Goal: Task Accomplishment & Management: Use online tool/utility

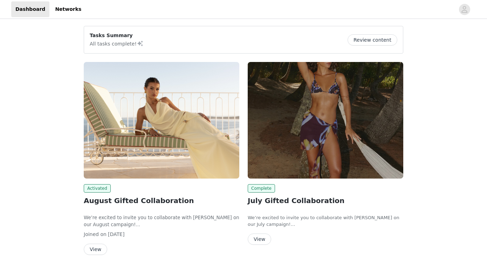
click at [97, 248] on button "View" at bounding box center [95, 249] width 23 height 11
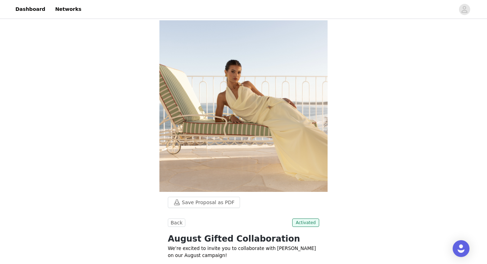
scroll to position [258, 0]
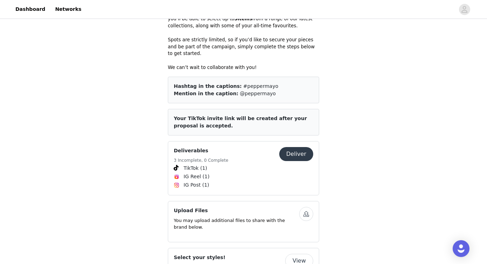
click at [298, 147] on button "Deliver" at bounding box center [296, 154] width 34 height 14
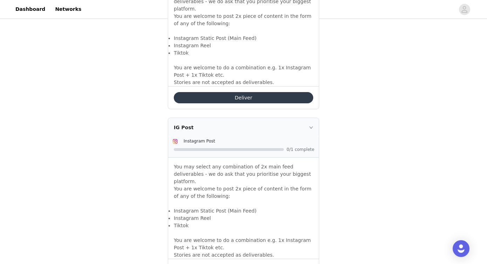
scroll to position [716, 0]
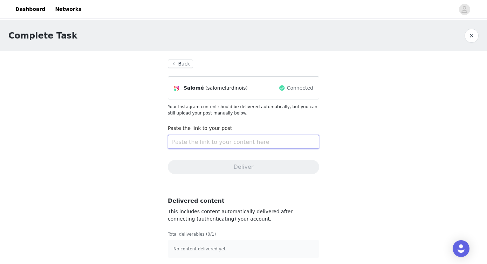
click at [205, 142] on input "text" at bounding box center [243, 142] width 151 height 14
paste input "[URL][DOMAIN_NAME]"
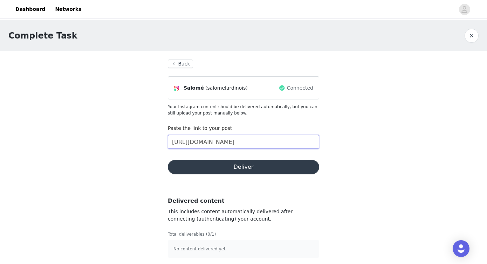
type input "[URL][DOMAIN_NAME]"
click at [212, 164] on button "Deliver" at bounding box center [243, 167] width 151 height 14
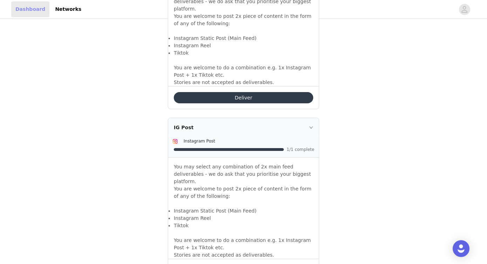
scroll to position [716, 0]
